Goal: Answer question/provide support: Share knowledge or assist other users

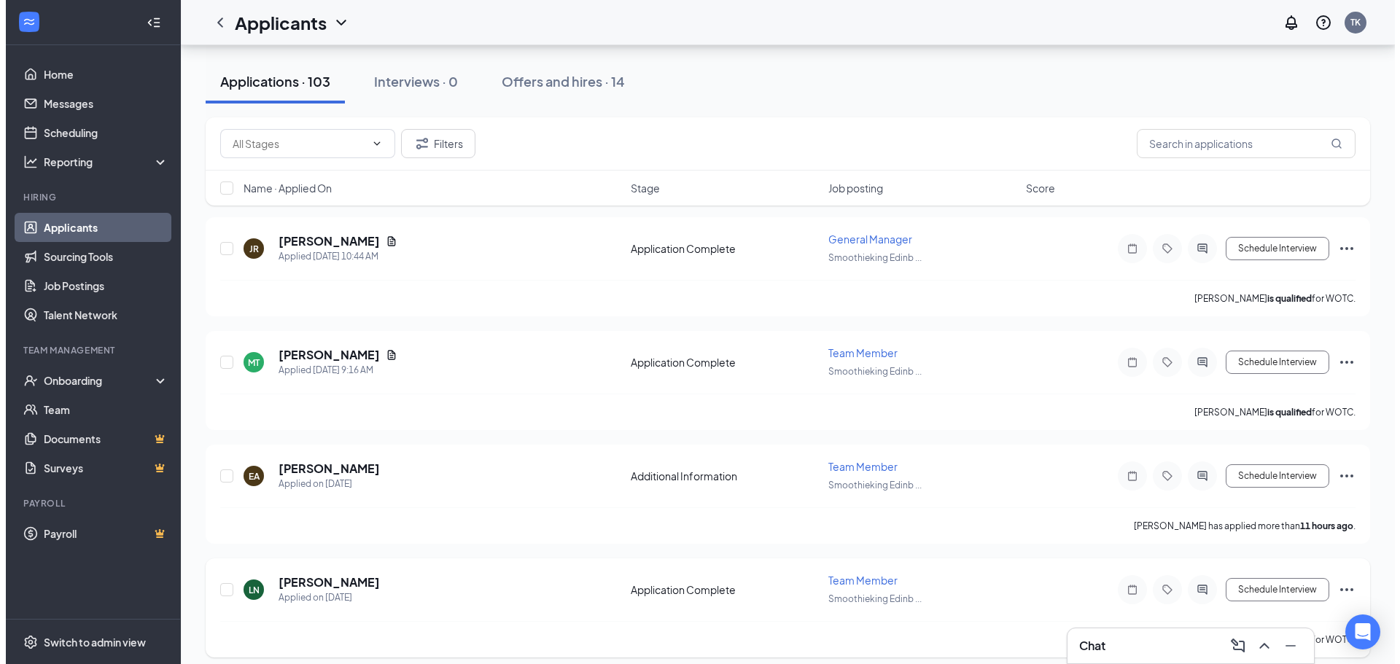
scroll to position [219, 0]
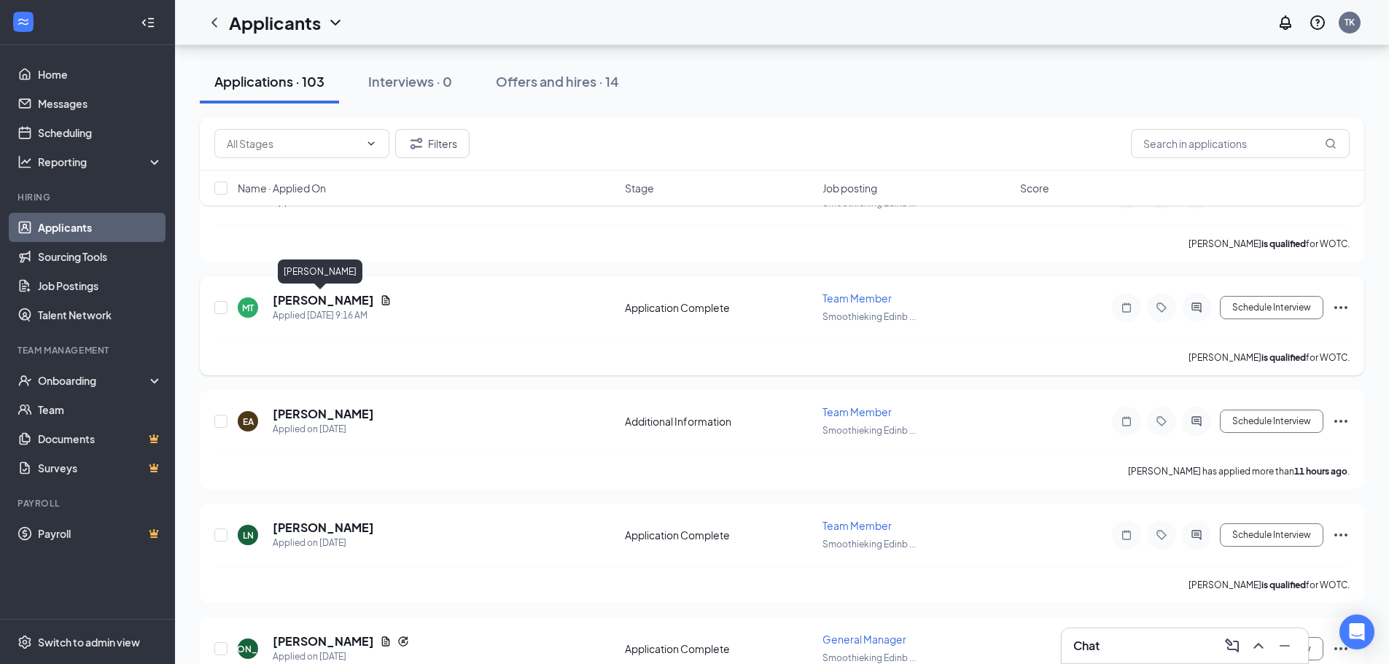
click at [327, 301] on h5 "[PERSON_NAME]" at bounding box center [323, 300] width 101 height 16
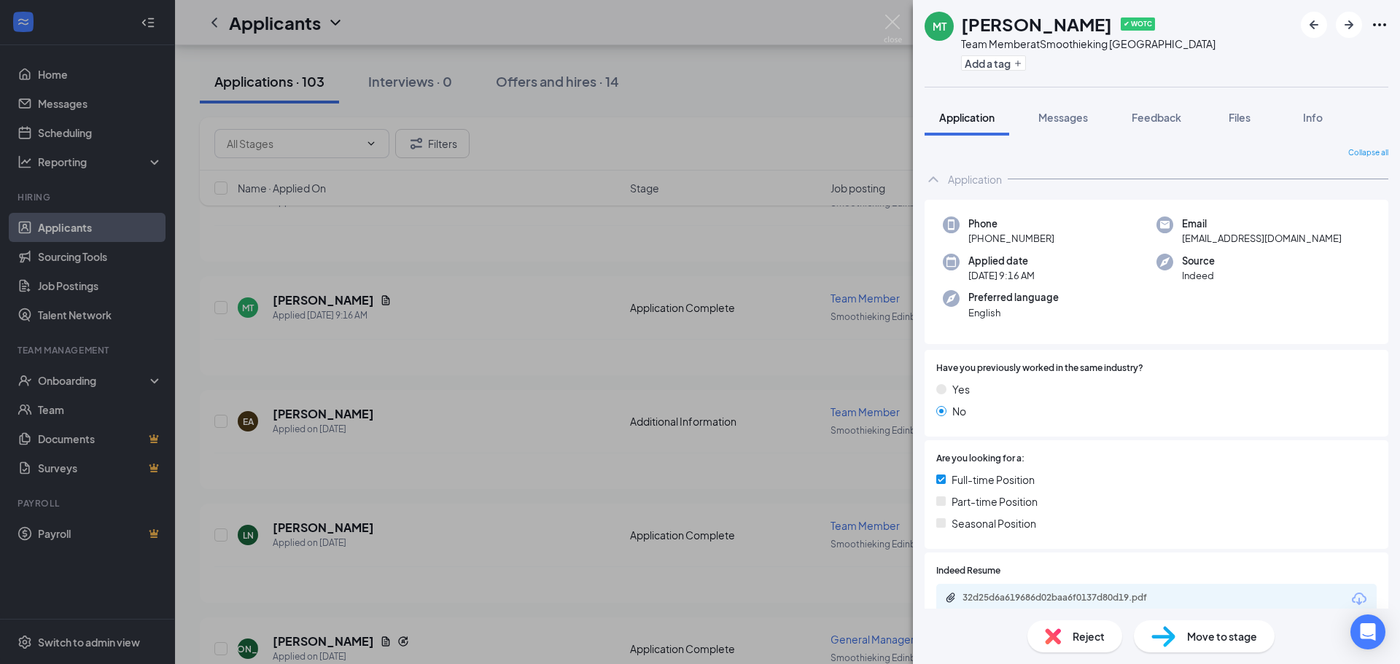
scroll to position [146, 0]
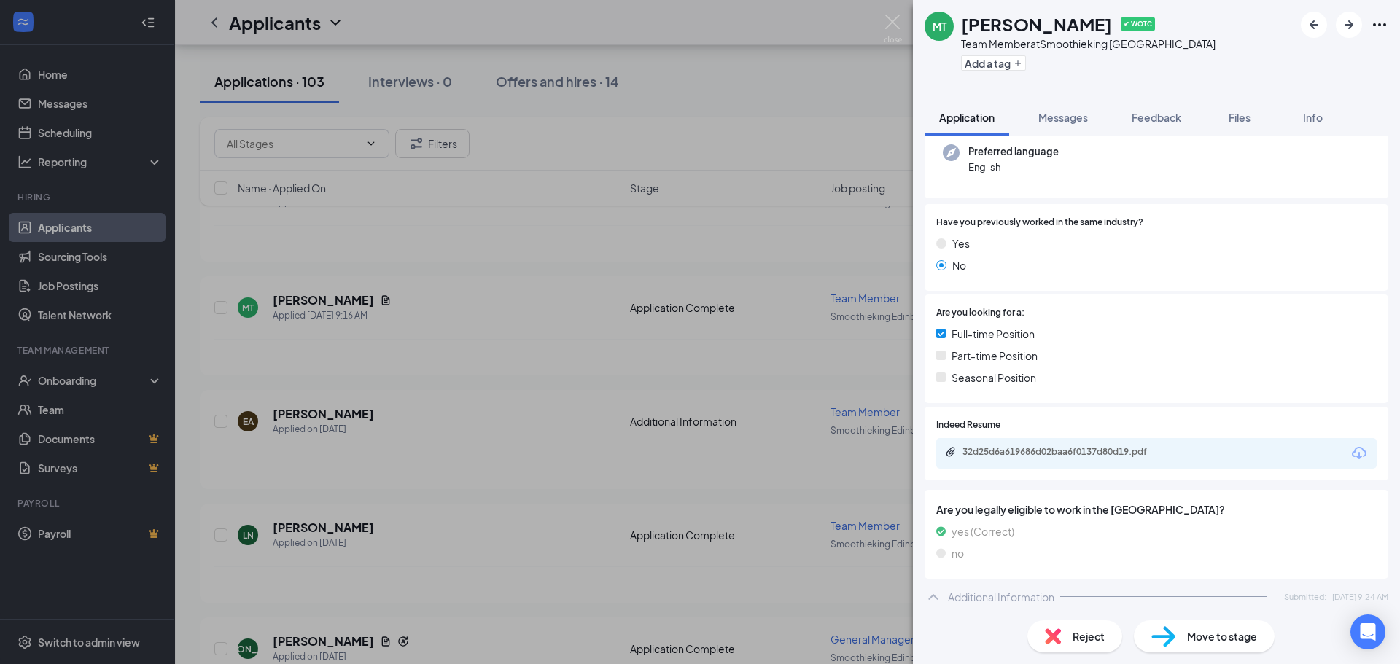
click at [945, 596] on div "Additional Information Submitted: [DATE] 9:24 AM" at bounding box center [1157, 597] width 464 height 29
click at [966, 601] on div "Additional Information" at bounding box center [1001, 594] width 106 height 15
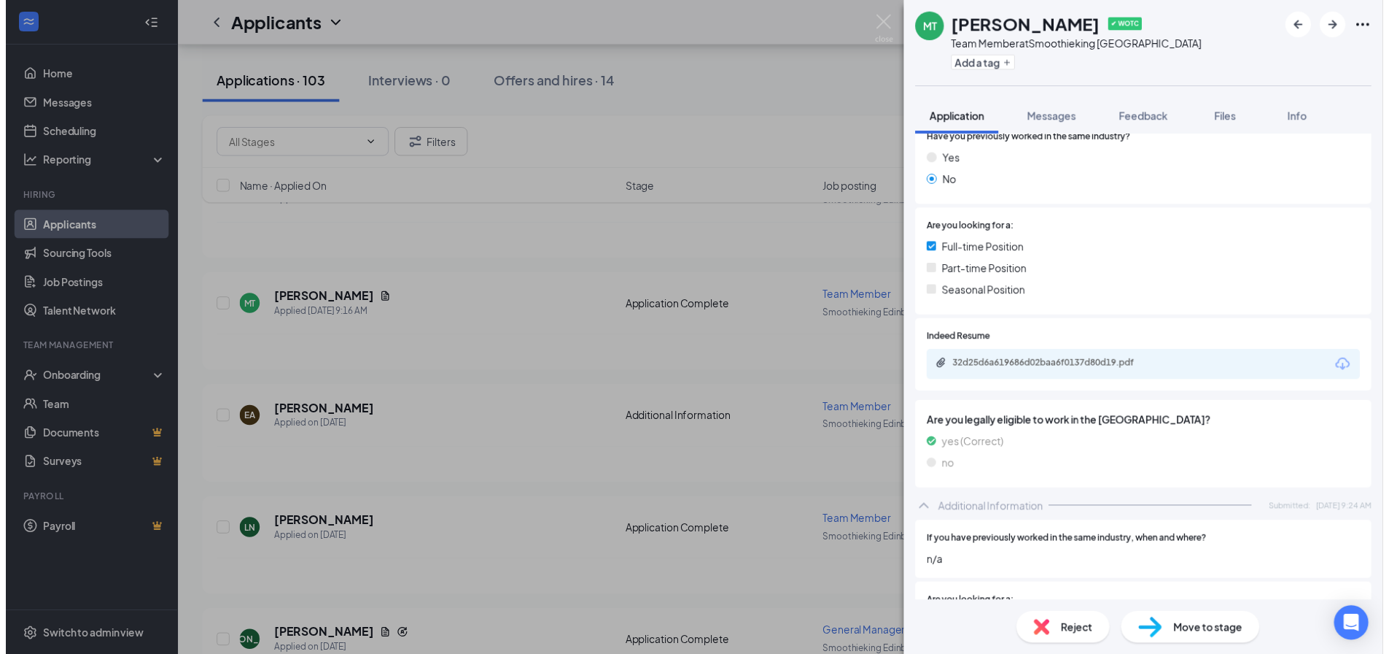
scroll to position [0, 0]
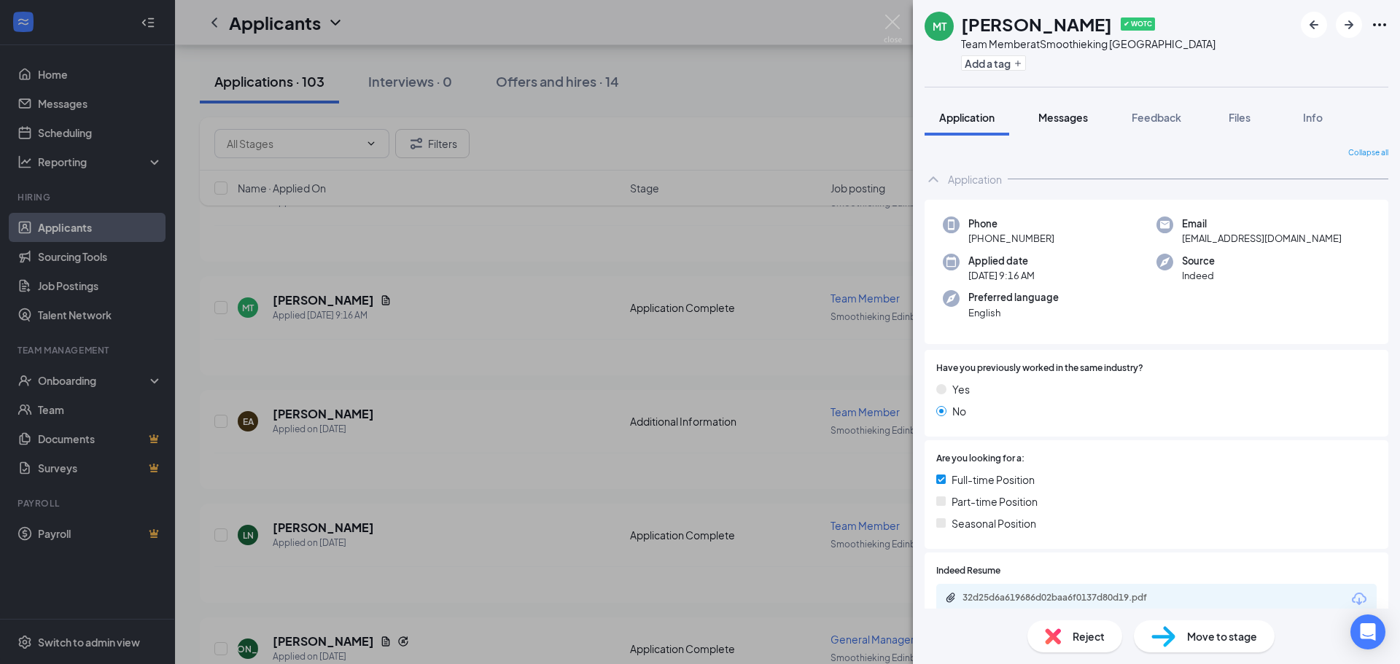
click at [1085, 125] on button "Messages" at bounding box center [1063, 117] width 79 height 36
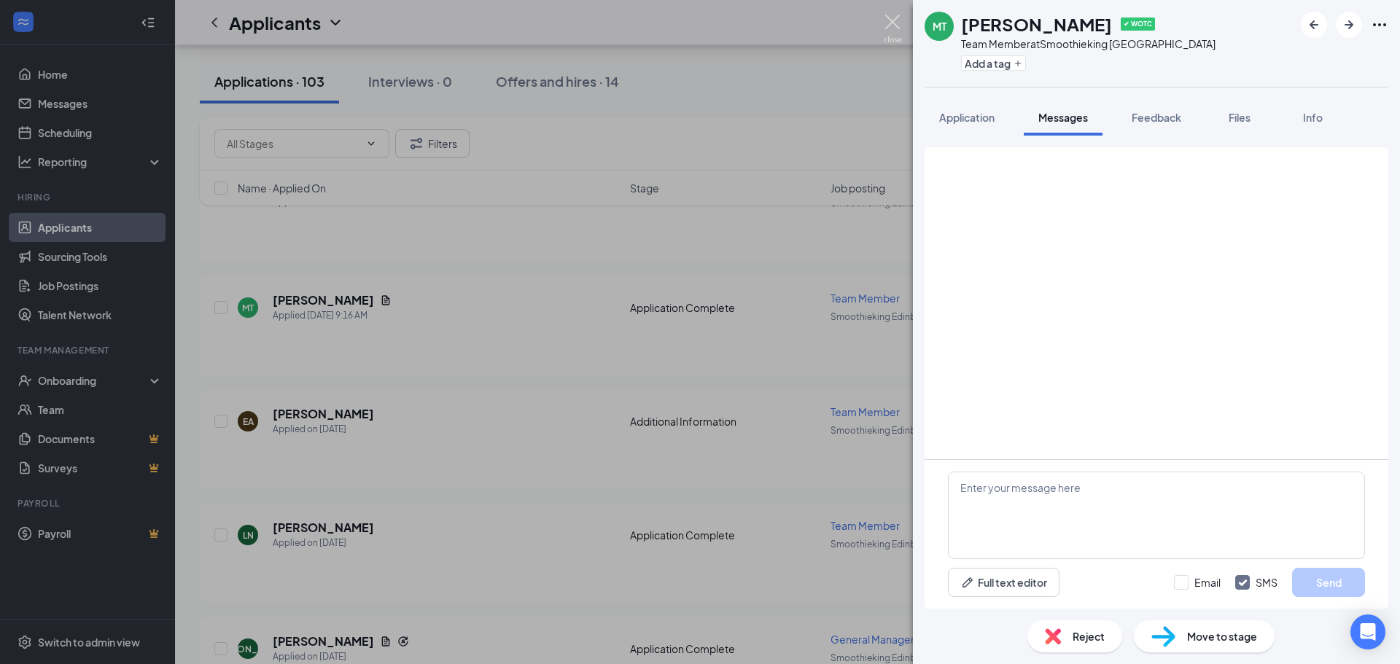
click at [900, 13] on div "MT [PERSON_NAME] ✔ WOTC Team Member at Smoothieking [GEOGRAPHIC_DATA] Add a tag…" at bounding box center [700, 332] width 1400 height 664
click at [894, 23] on div "Applicants TK" at bounding box center [787, 22] width 1225 height 45
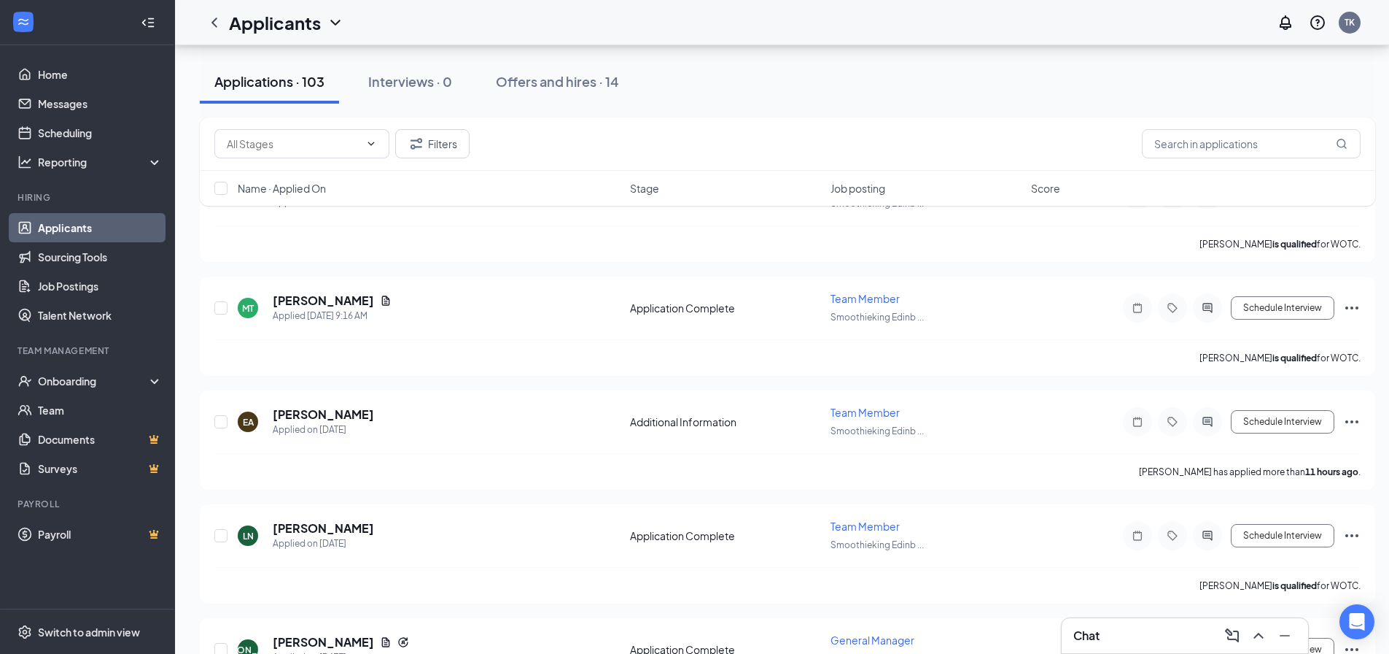
scroll to position [584, 0]
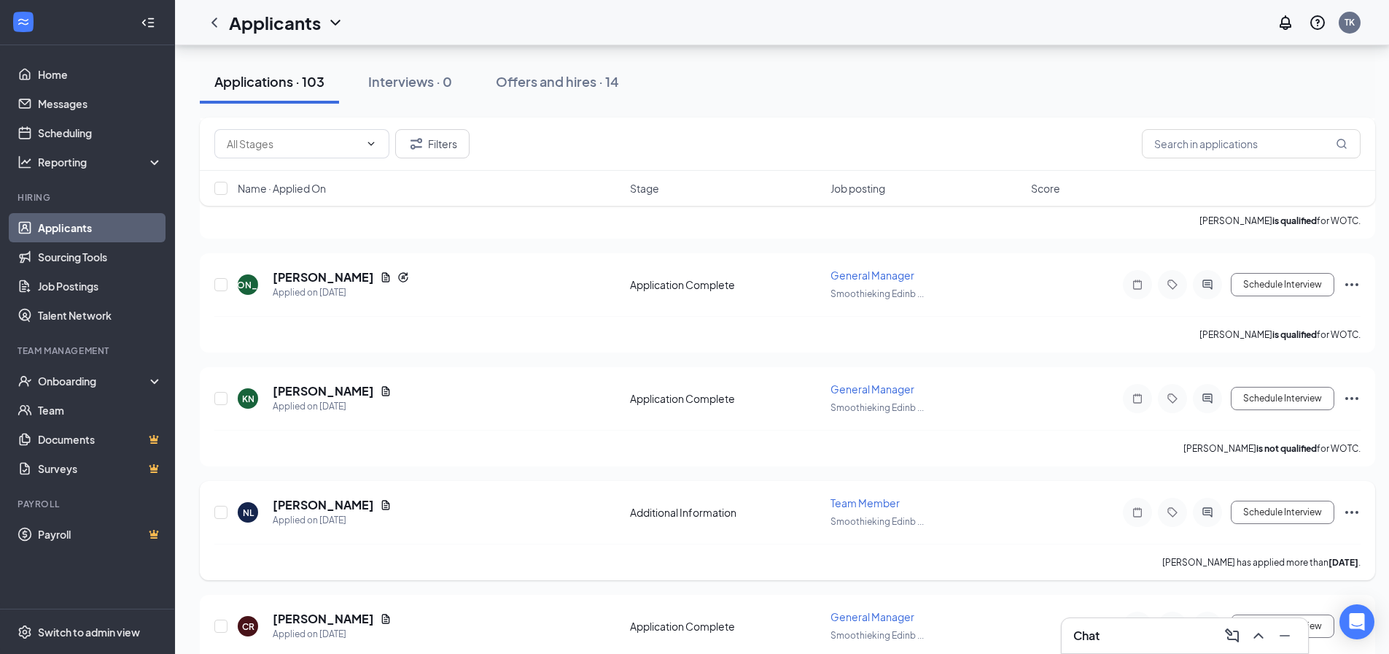
click at [336, 507] on h5 "[PERSON_NAME]" at bounding box center [323, 505] width 101 height 16
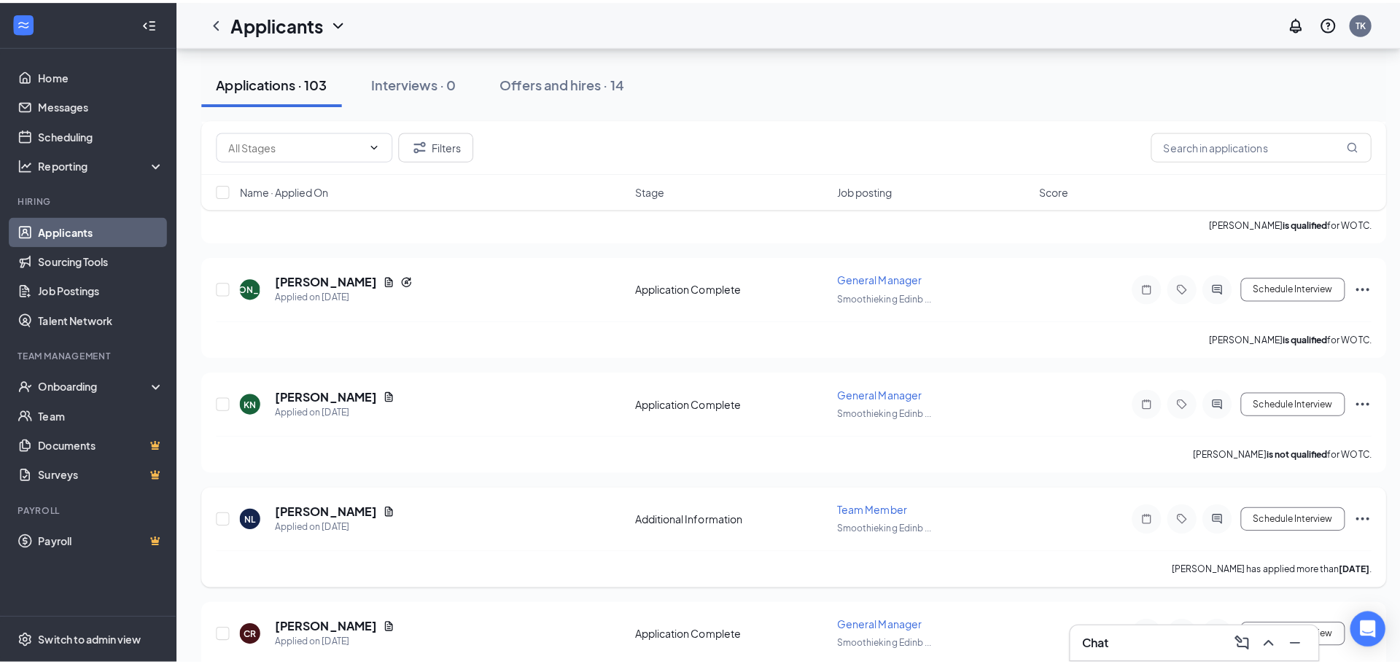
scroll to position [146, 0]
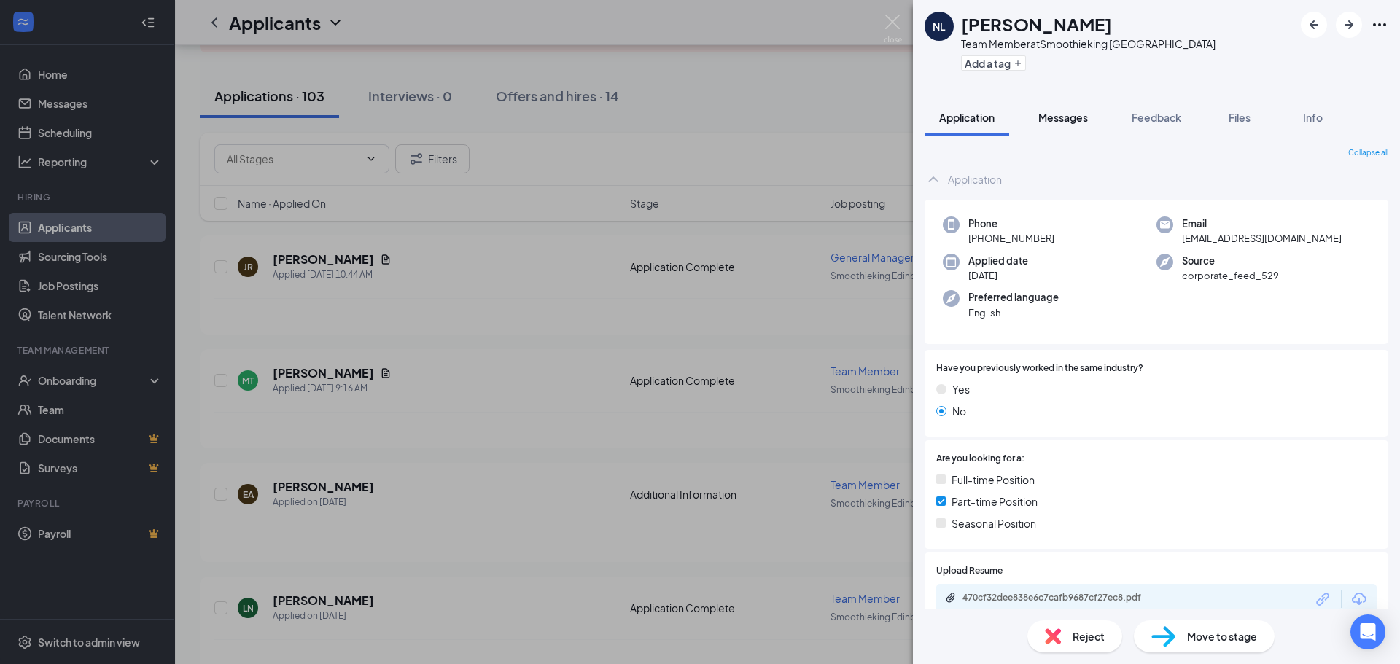
click at [1077, 109] on button "Messages" at bounding box center [1063, 117] width 79 height 36
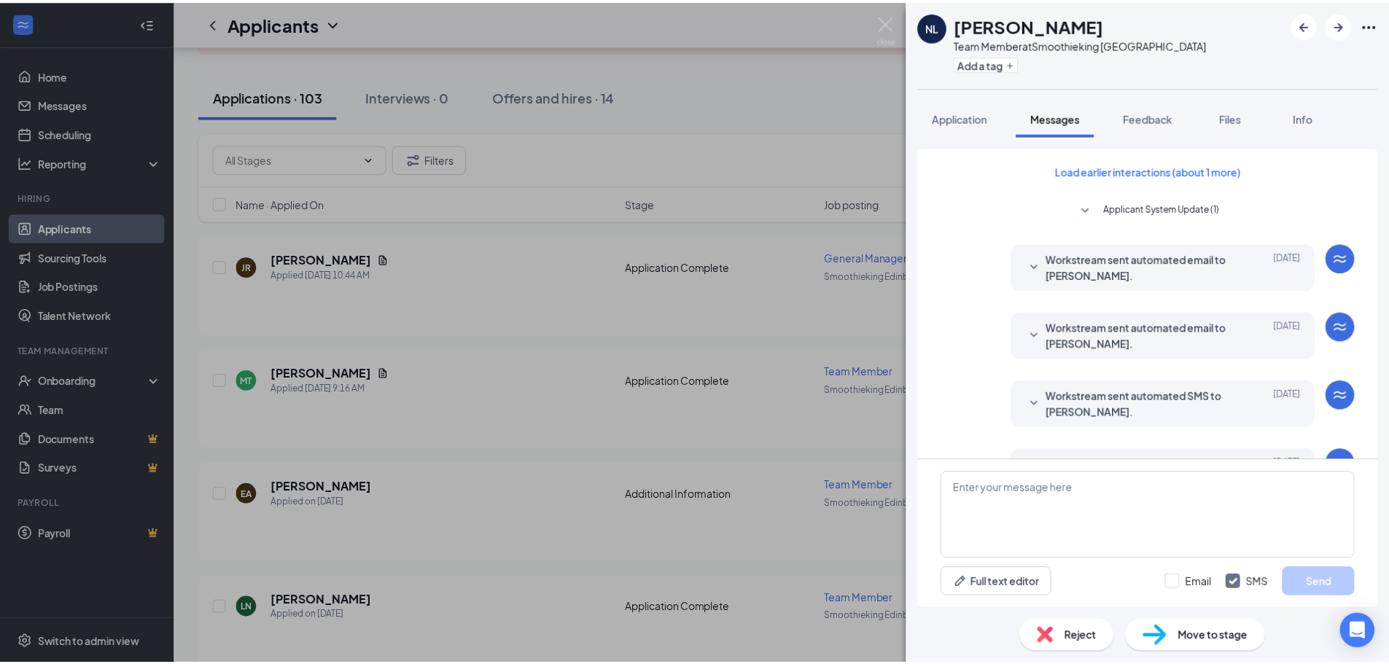
scroll to position [671, 0]
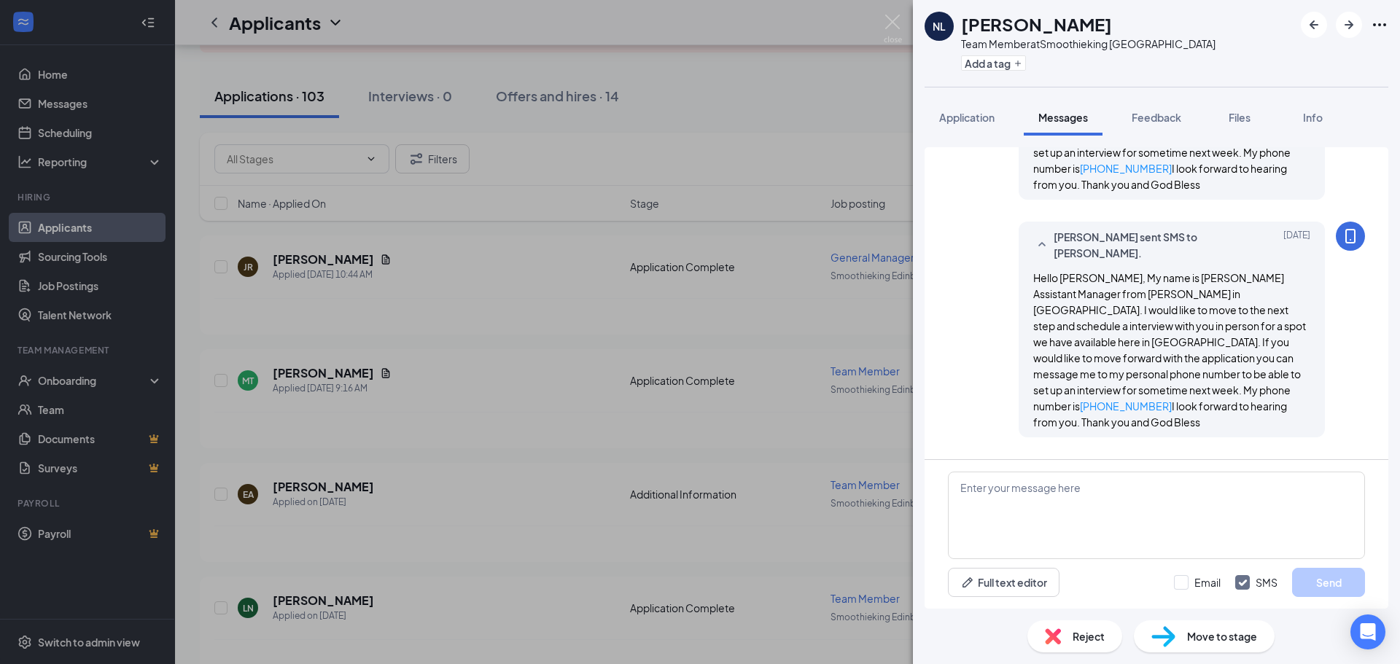
drag, startPoint x: 1072, startPoint y: 269, endPoint x: 1024, endPoint y: 235, distance: 59.1
click at [1034, 270] on div "Hello [PERSON_NAME], My name is [PERSON_NAME] Assistant Manager from [PERSON_NA…" at bounding box center [1172, 350] width 277 height 160
click at [680, 298] on div "NL [PERSON_NAME] Team Member at Smoothieking [GEOGRAPHIC_DATA] Add a tag Applic…" at bounding box center [700, 332] width 1400 height 664
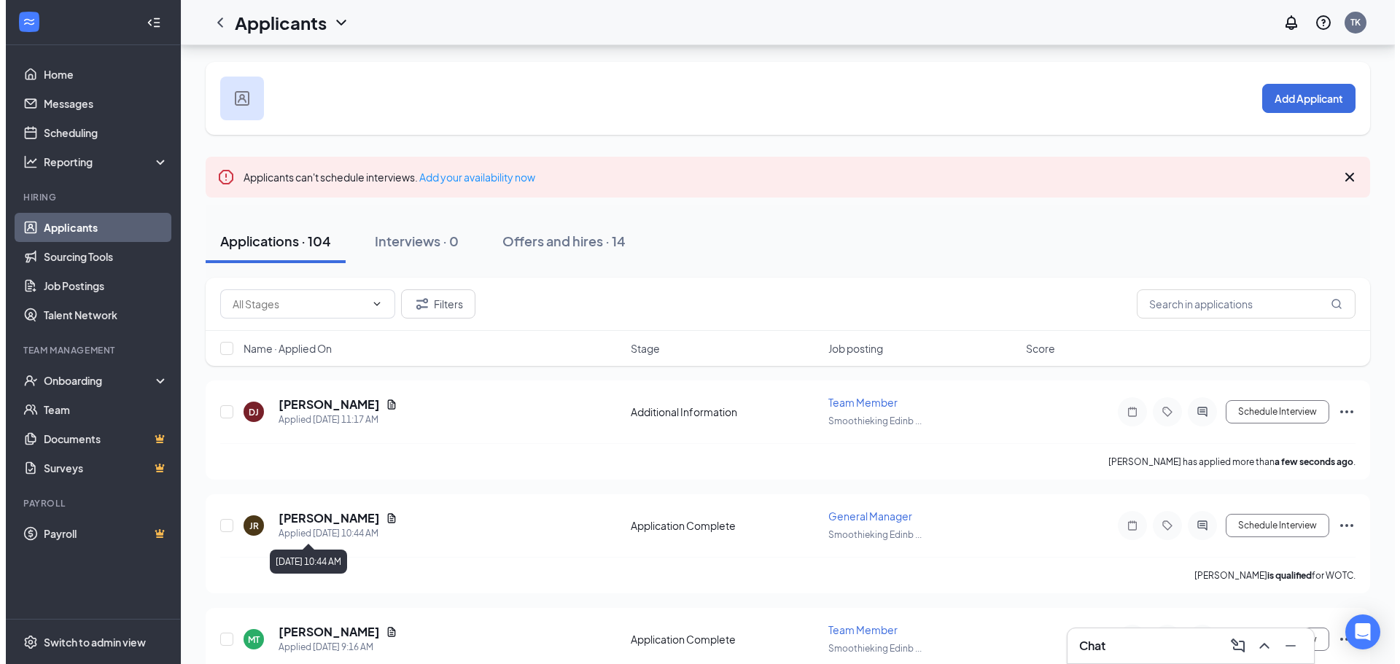
scroll to position [146, 0]
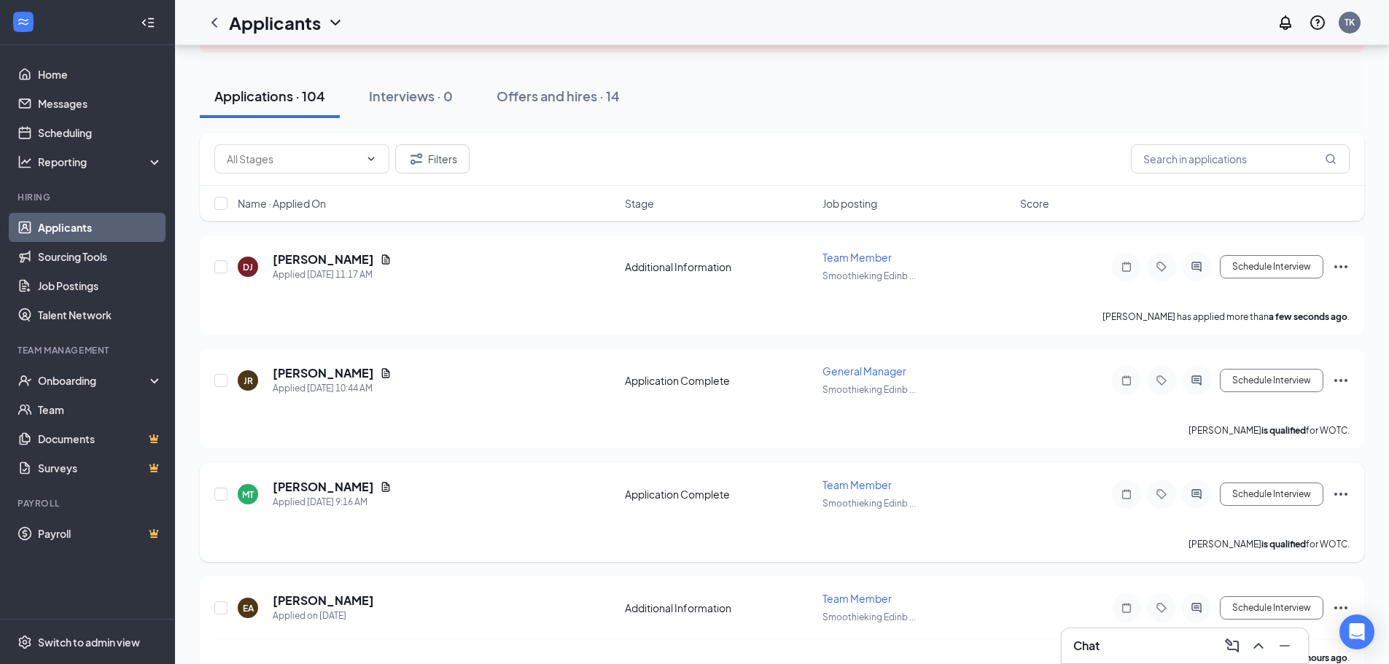
click at [1201, 495] on icon "ActiveChat" at bounding box center [1197, 495] width 18 height 12
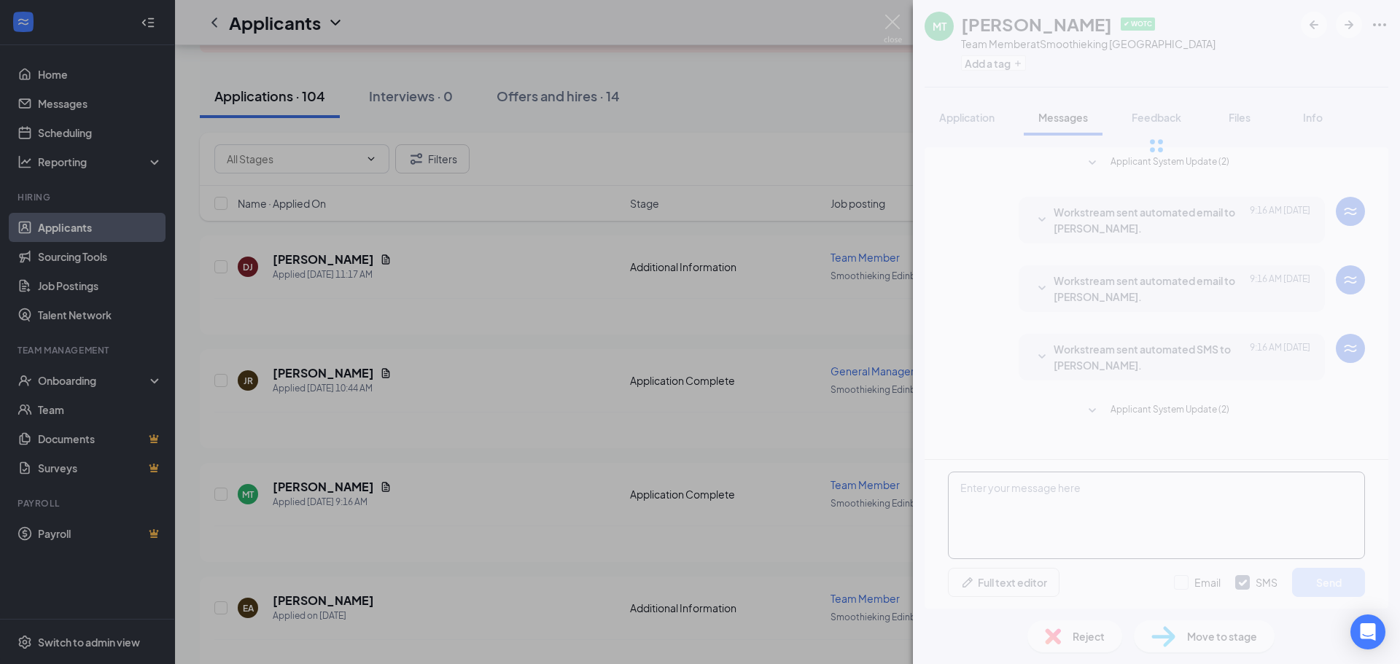
click at [1042, 518] on textarea at bounding box center [1156, 516] width 417 height 88
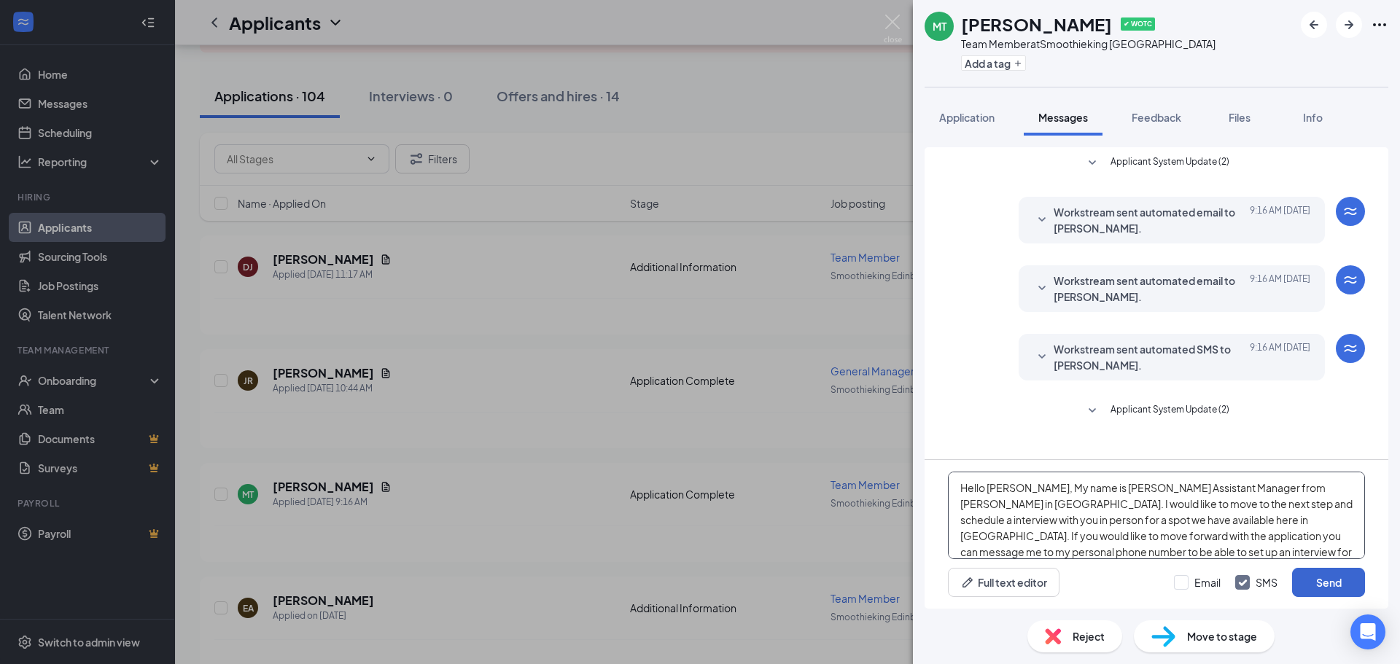
type textarea "Hello [PERSON_NAME], My name is [PERSON_NAME] Assistant Manager from [PERSON_NA…"
drag, startPoint x: 1314, startPoint y: 577, endPoint x: 1303, endPoint y: 578, distance: 11.0
click at [1308, 577] on button "Send" at bounding box center [1328, 582] width 73 height 29
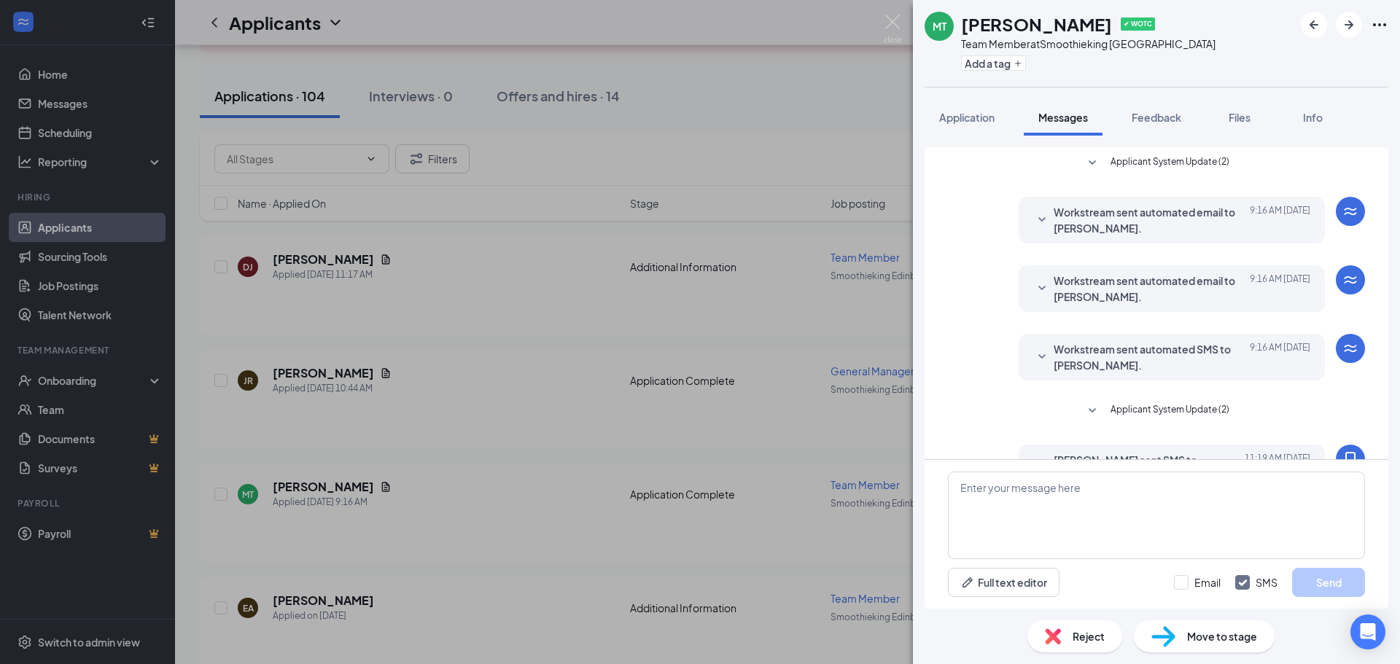
click at [665, 358] on div "MT [PERSON_NAME] ✔ WOTC Team Member at Smoothieking [GEOGRAPHIC_DATA] Add a tag…" at bounding box center [700, 332] width 1400 height 664
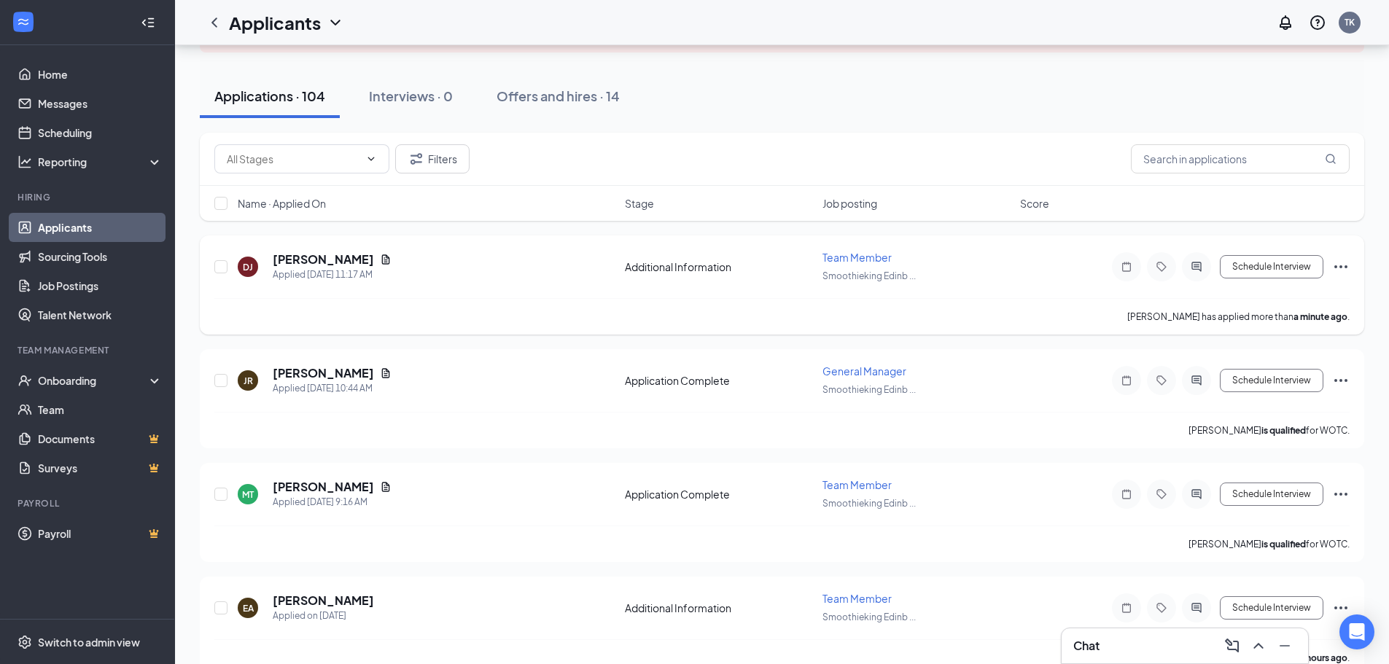
click at [901, 23] on div "Applicants TK" at bounding box center [782, 22] width 1214 height 45
click at [318, 260] on h5 "[PERSON_NAME]" at bounding box center [323, 260] width 101 height 16
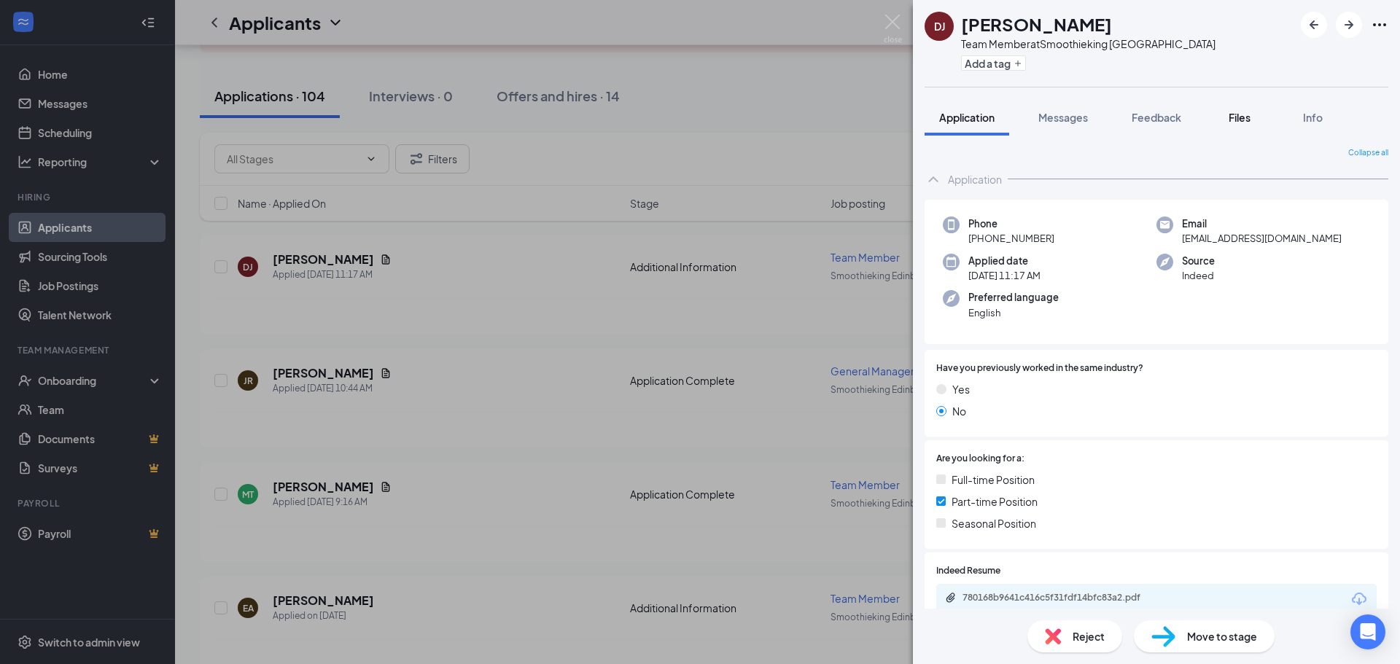
click at [1244, 117] on span "Files" at bounding box center [1240, 117] width 22 height 13
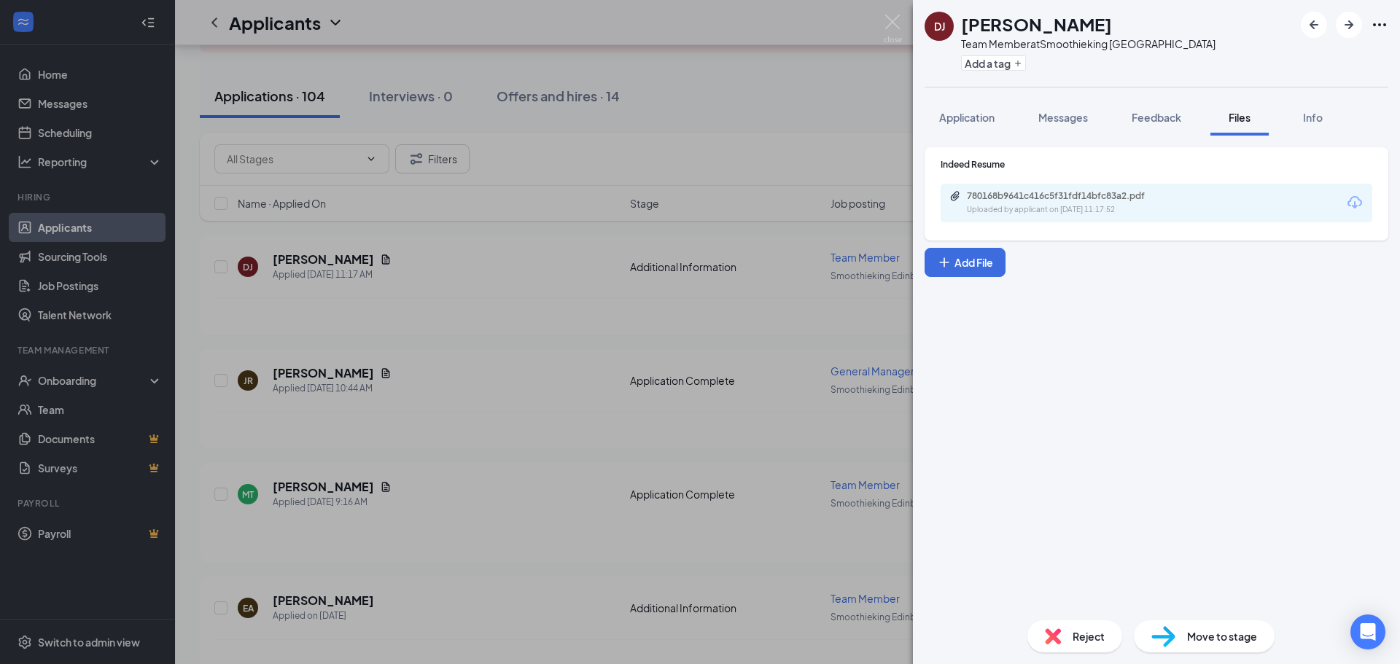
click at [1198, 213] on div "780168b9641c416c5f31fdf14bfc83a2.pdf Uploaded by applicant on [DATE] 11:17:52" at bounding box center [1157, 203] width 432 height 39
click at [1312, 204] on div "780168b9641c416c5f31fdf14bfc83a2.pdf Uploaded by applicant on [DATE] 11:17:52" at bounding box center [1157, 203] width 432 height 39
click at [1354, 201] on icon "Download" at bounding box center [1355, 203] width 18 height 18
click at [890, 20] on img at bounding box center [893, 29] width 18 height 28
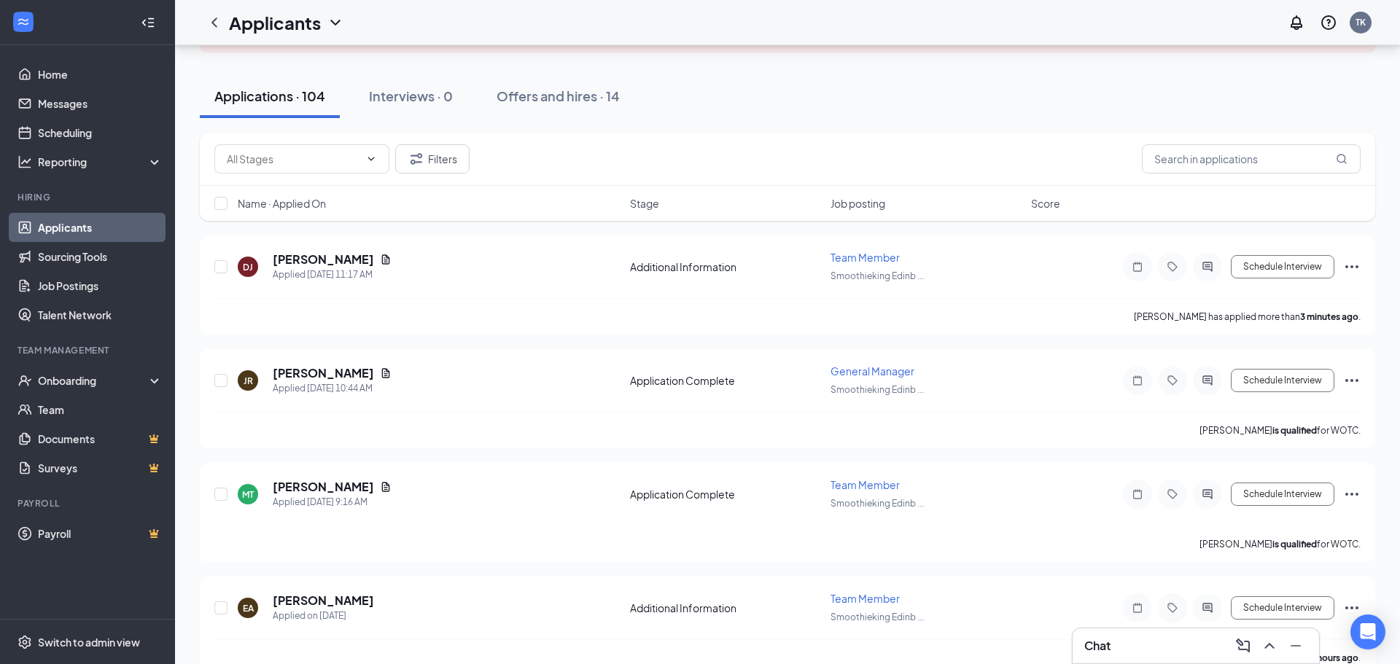
click at [325, 487] on h5 "[PERSON_NAME]" at bounding box center [323, 487] width 101 height 16
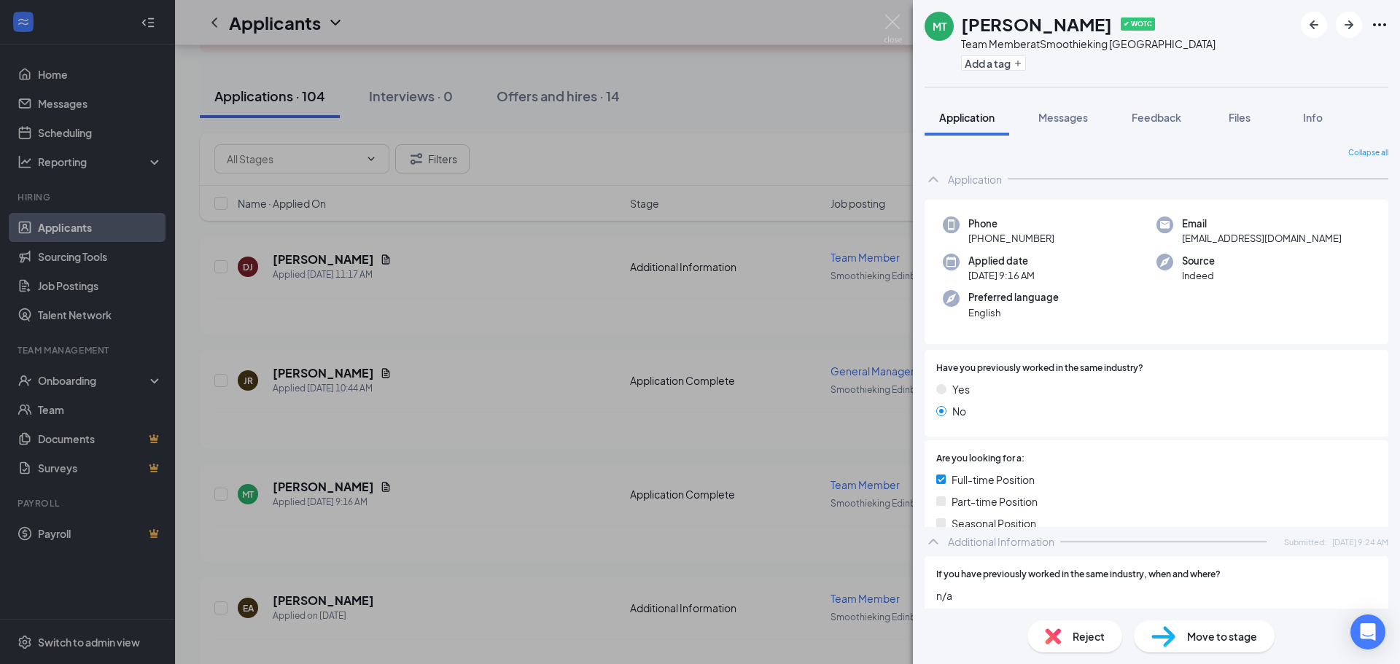
click at [1077, 120] on span "Messages" at bounding box center [1064, 117] width 50 height 13
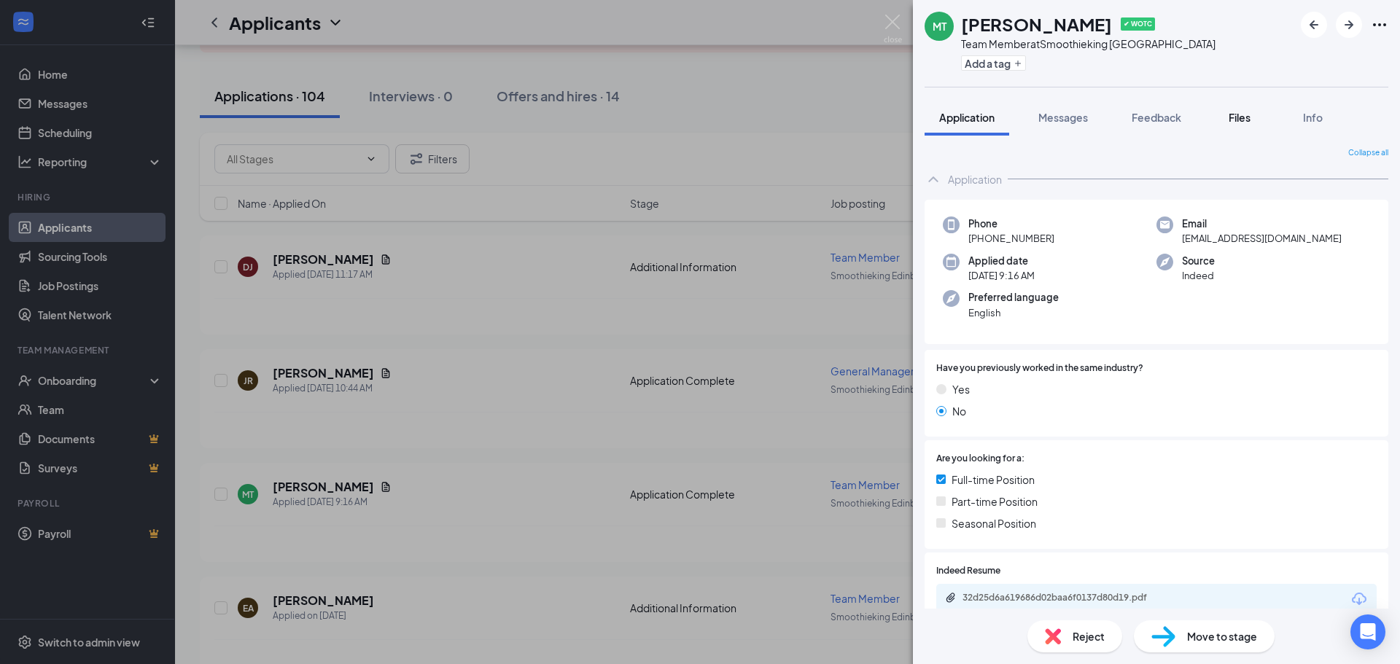
click at [1245, 120] on span "Files" at bounding box center [1240, 117] width 22 height 13
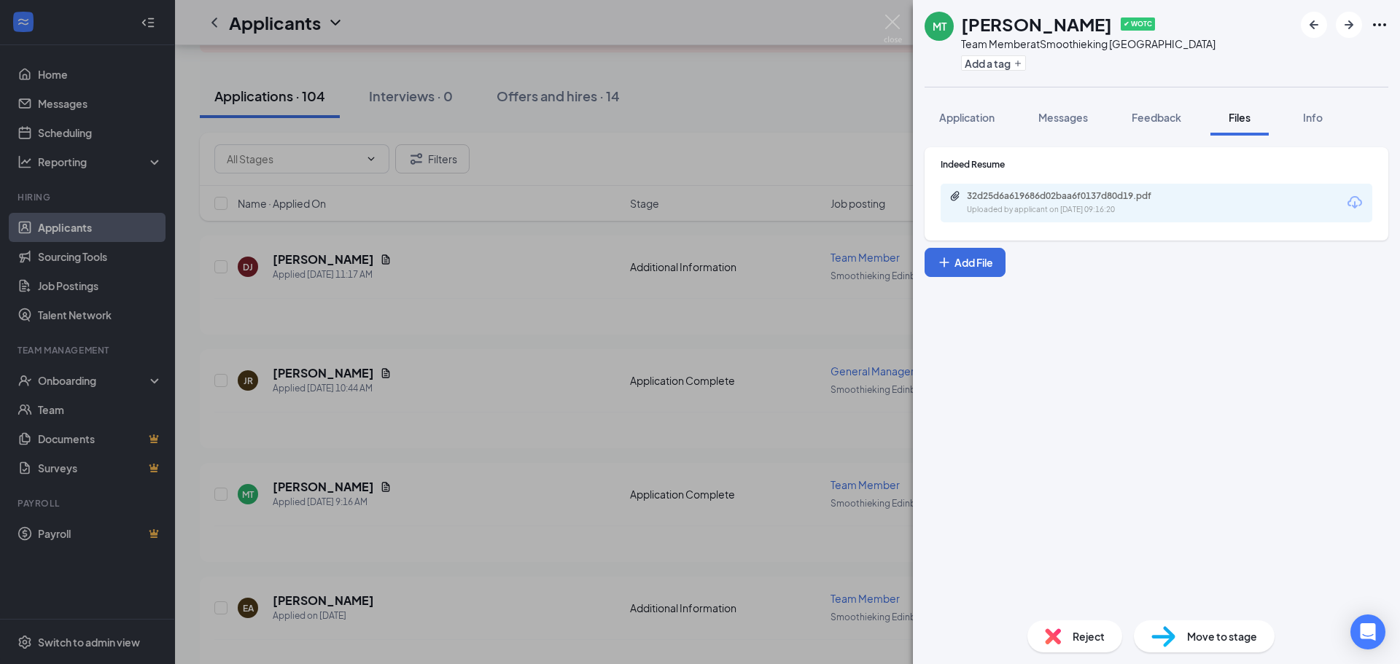
click at [1148, 198] on div "32d25d6a619686d02baa6f0137d80d19.pdf" at bounding box center [1069, 196] width 204 height 12
click at [1082, 121] on span "Messages" at bounding box center [1064, 117] width 50 height 13
click at [898, 31] on img at bounding box center [893, 29] width 18 height 28
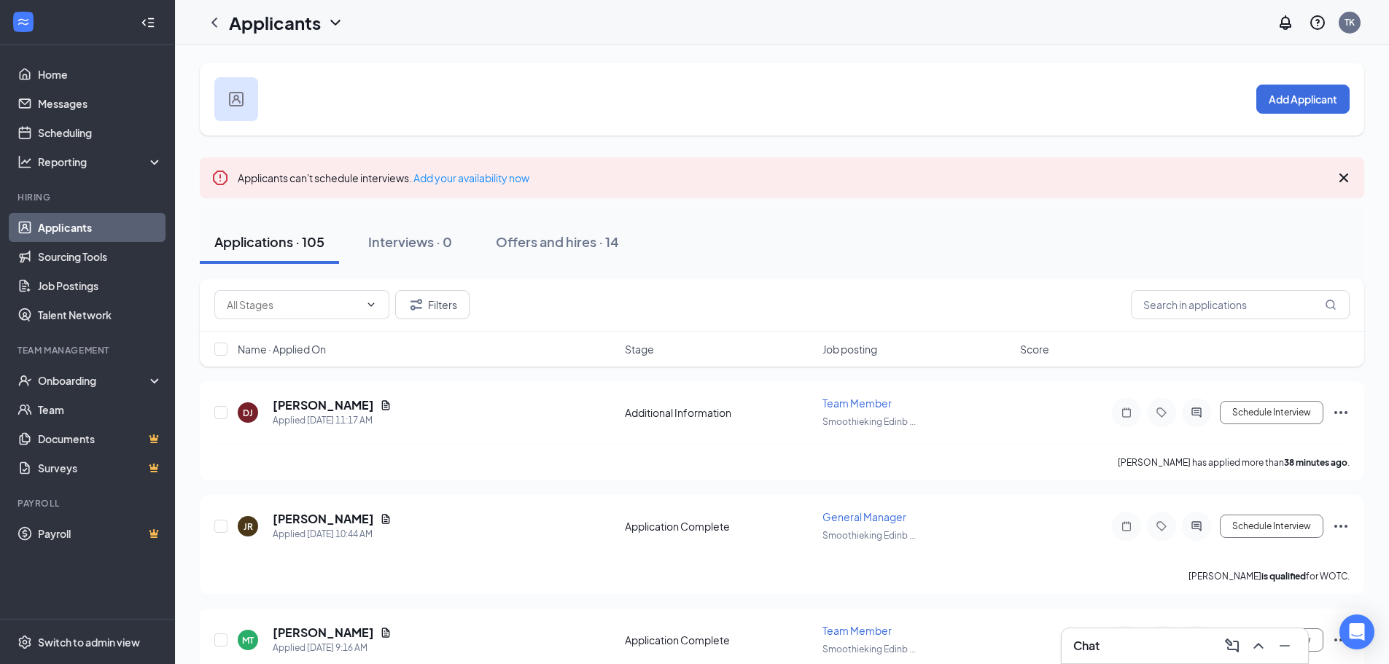
drag, startPoint x: 1346, startPoint y: 25, endPoint x: 1235, endPoint y: 23, distance: 110.9
click at [1346, 25] on div "TK" at bounding box center [1350, 22] width 10 height 12
